Goal: Transaction & Acquisition: Purchase product/service

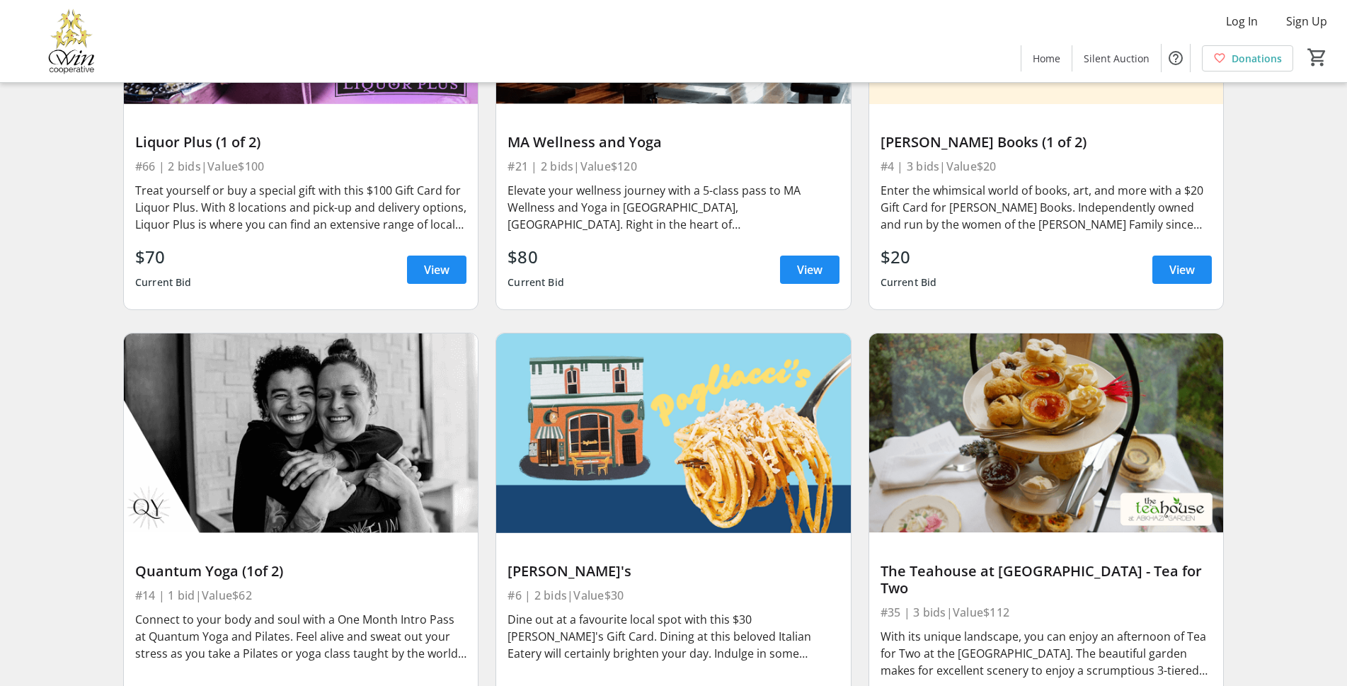
scroll to position [1840, 0]
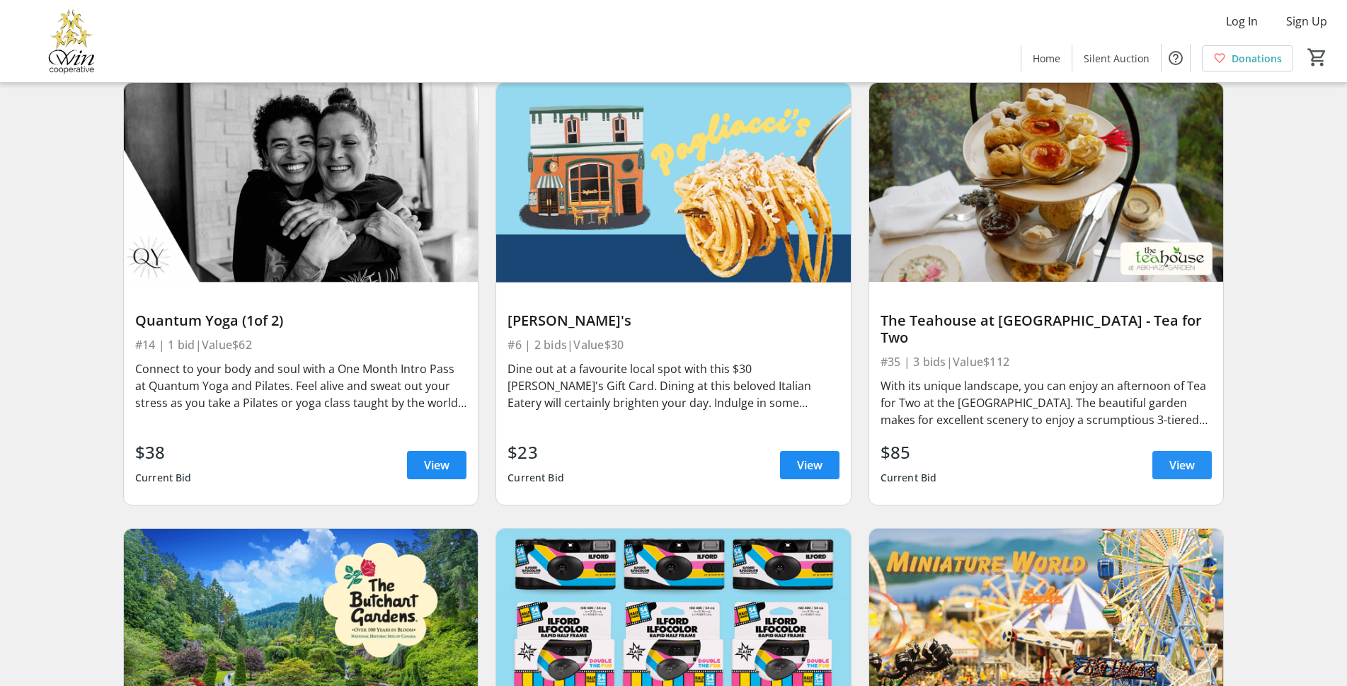
click at [1175, 457] on span "View" at bounding box center [1181, 465] width 25 height 17
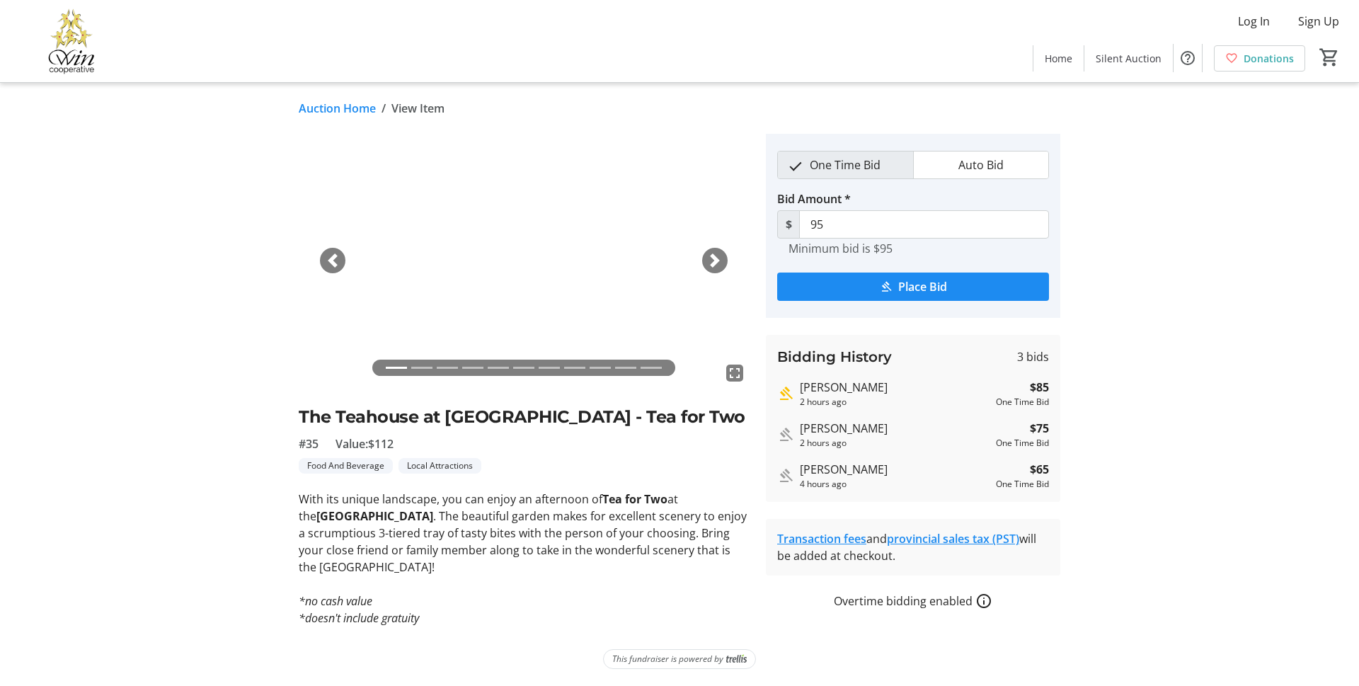
click at [704, 259] on div "Next" at bounding box center [714, 260] width 25 height 25
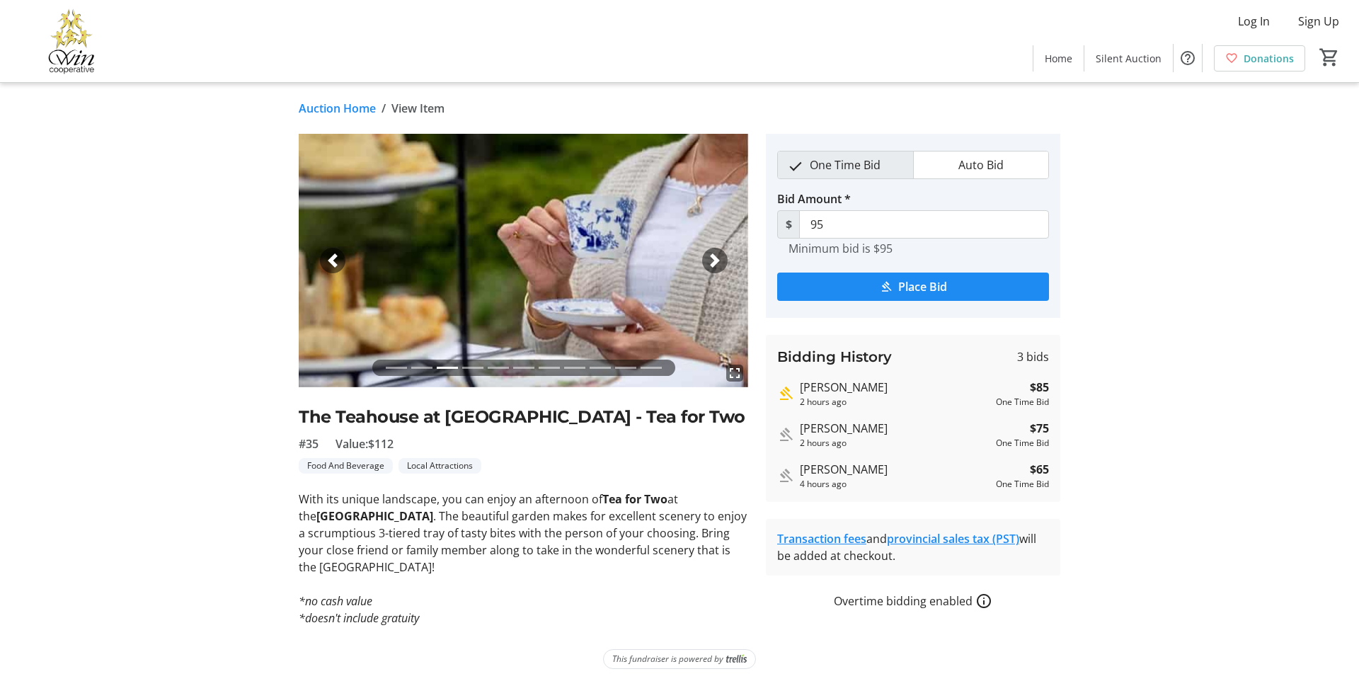
click at [704, 259] on div "Next" at bounding box center [714, 260] width 25 height 25
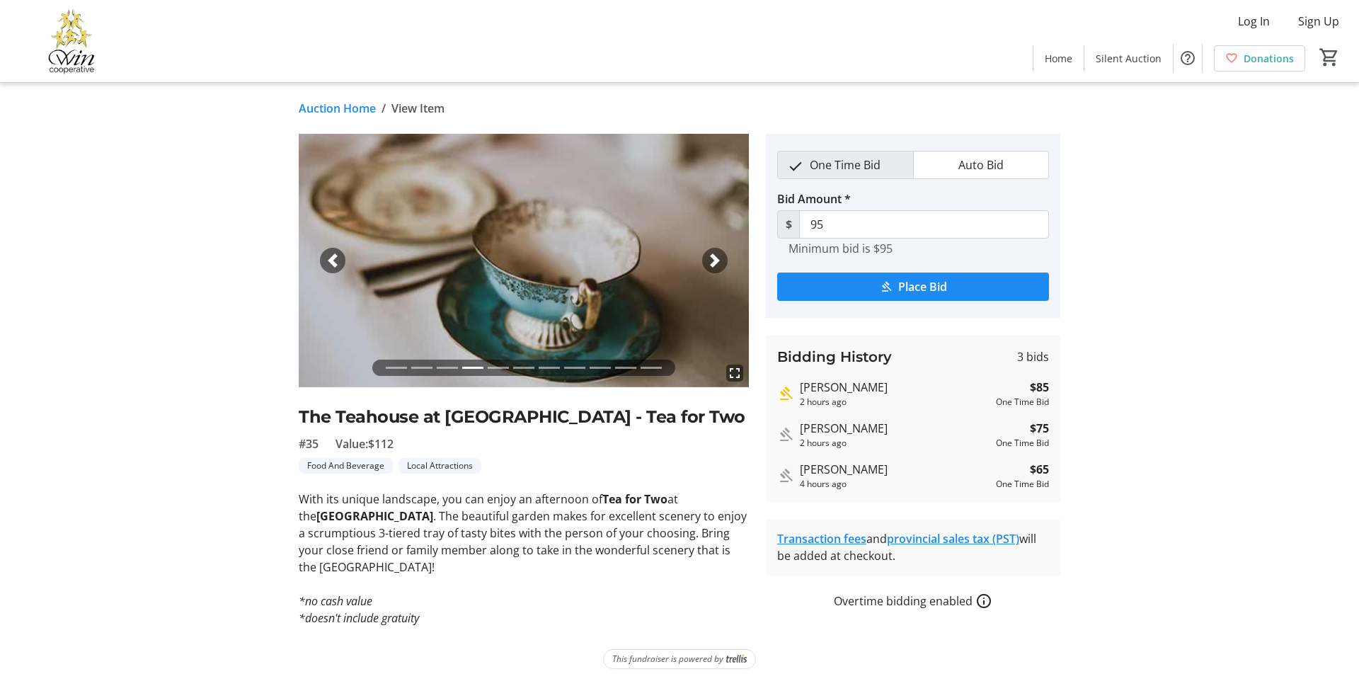
click at [704, 259] on div "Next" at bounding box center [714, 260] width 25 height 25
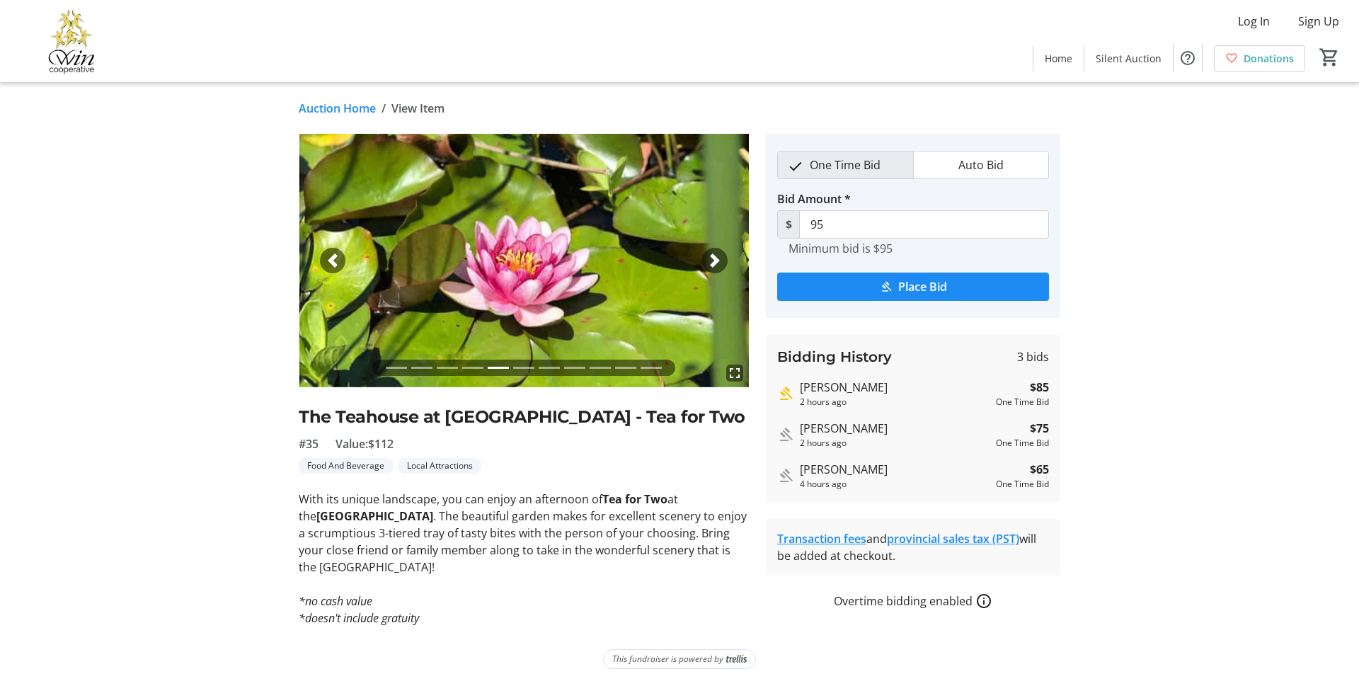
click at [704, 259] on div "Next" at bounding box center [714, 260] width 25 height 25
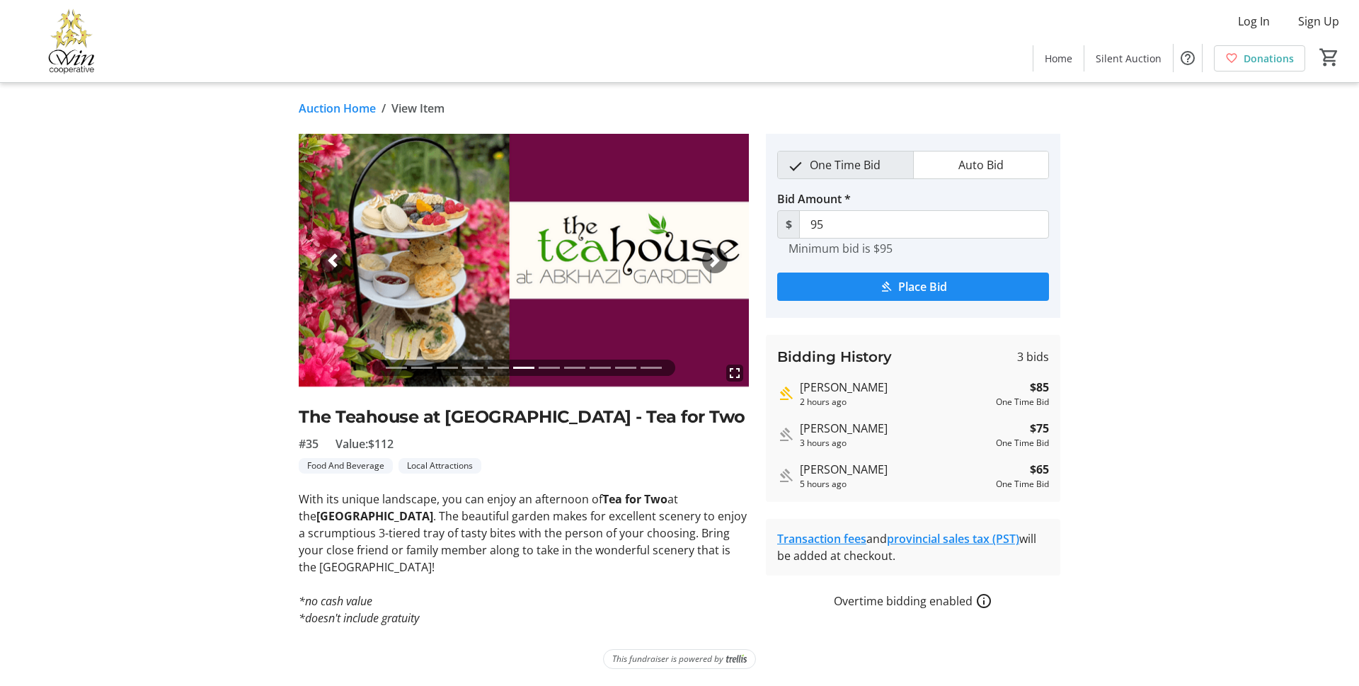
click at [65, 58] on img at bounding box center [71, 41] width 126 height 71
